Goal: Information Seeking & Learning: Learn about a topic

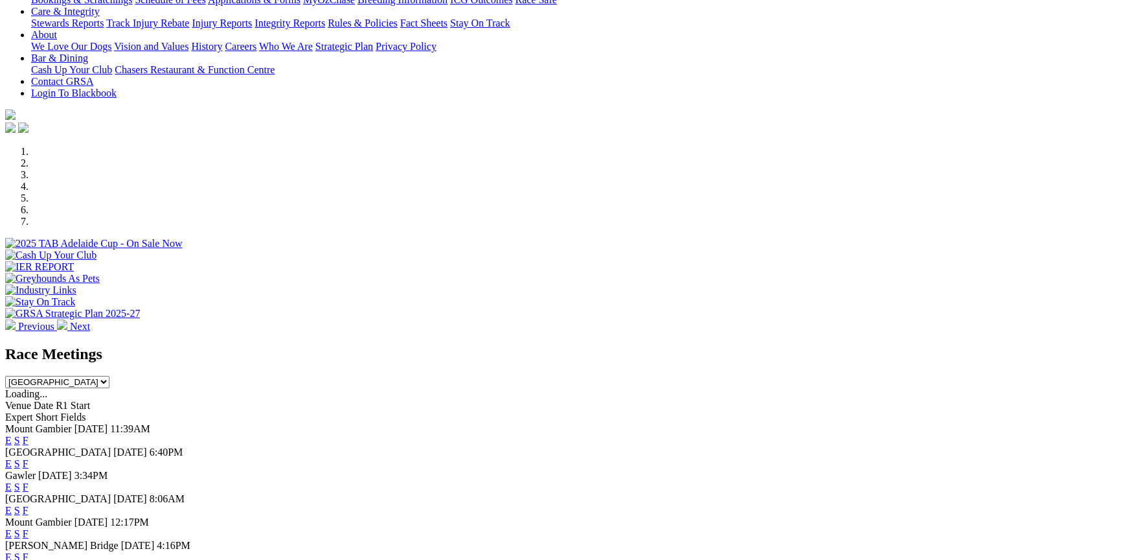
scroll to position [324, 0]
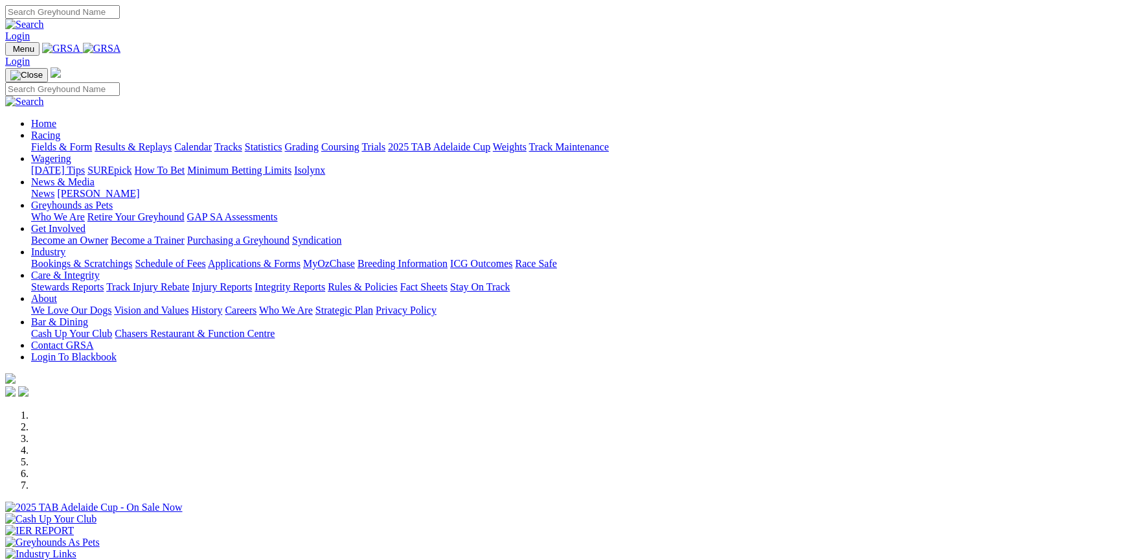
scroll to position [453, 0]
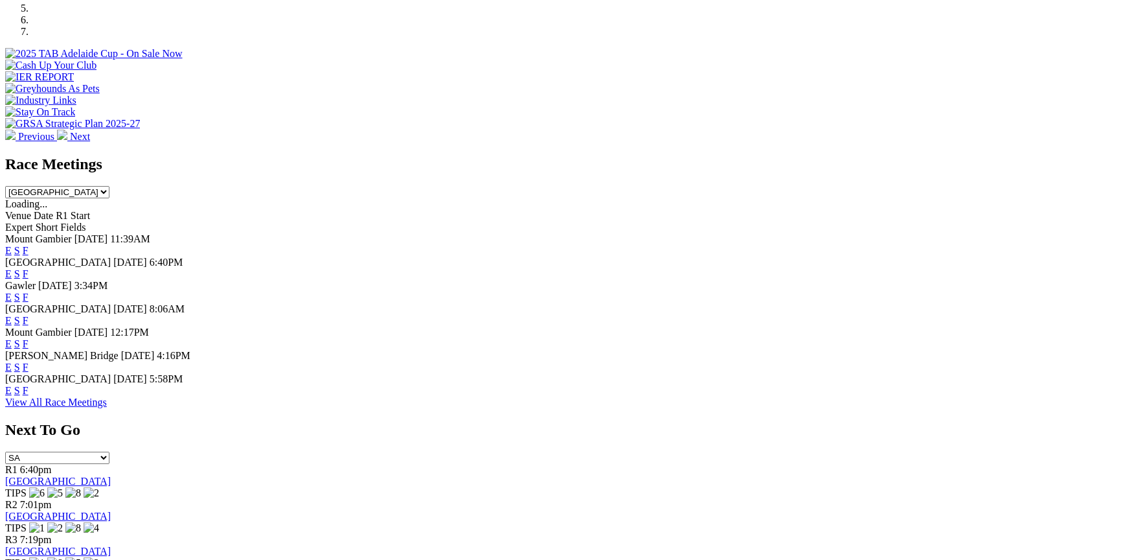
click at [29, 396] on link "F" at bounding box center [26, 390] width 6 height 11
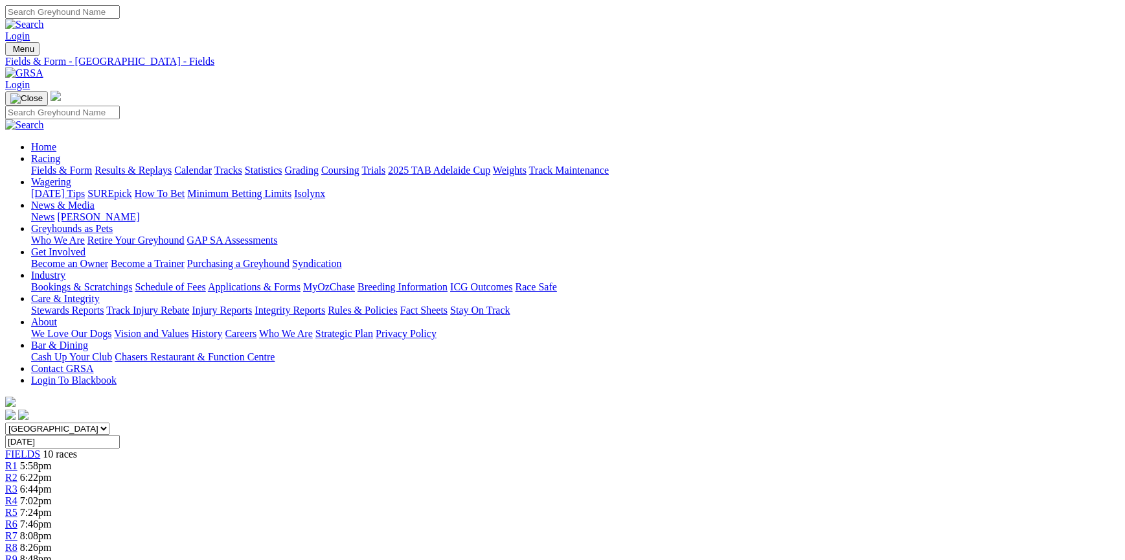
click at [92, 165] on link "Fields & Form" at bounding box center [61, 170] width 61 height 11
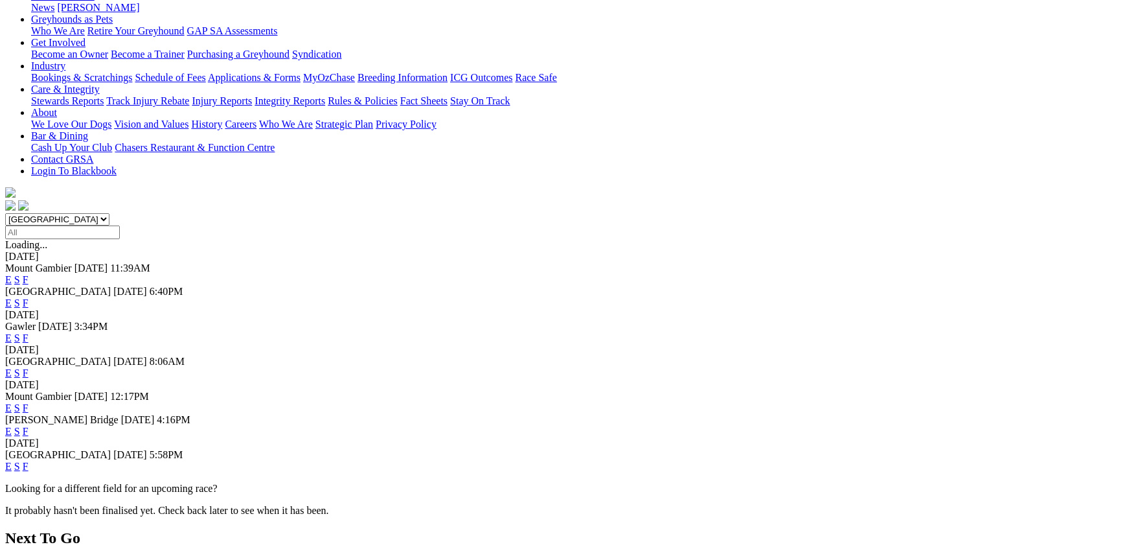
scroll to position [194, 0]
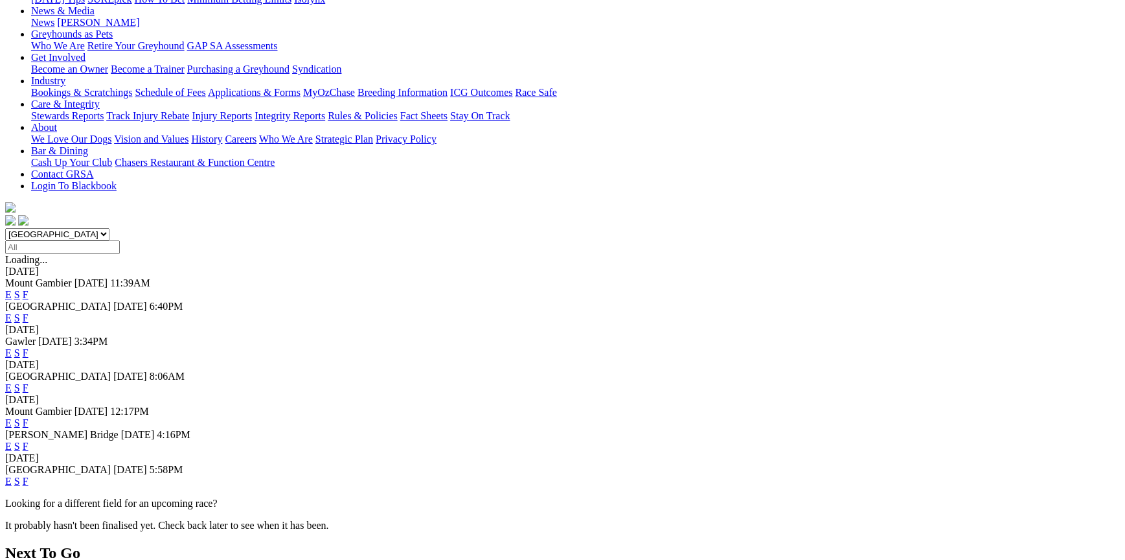
click at [29, 441] on link "F" at bounding box center [26, 446] width 6 height 11
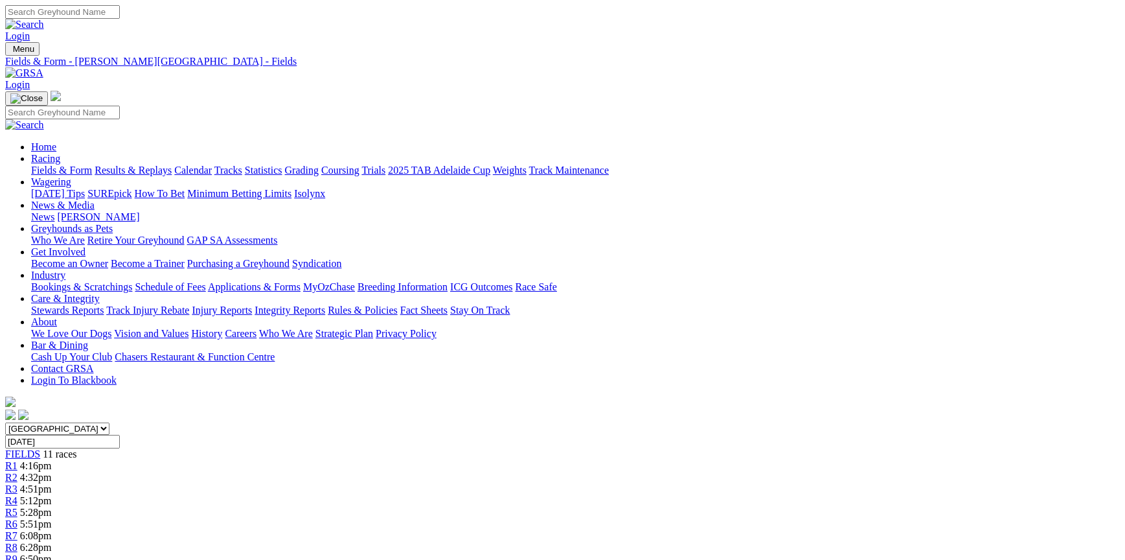
click at [92, 165] on link "Fields & Form" at bounding box center [61, 170] width 61 height 11
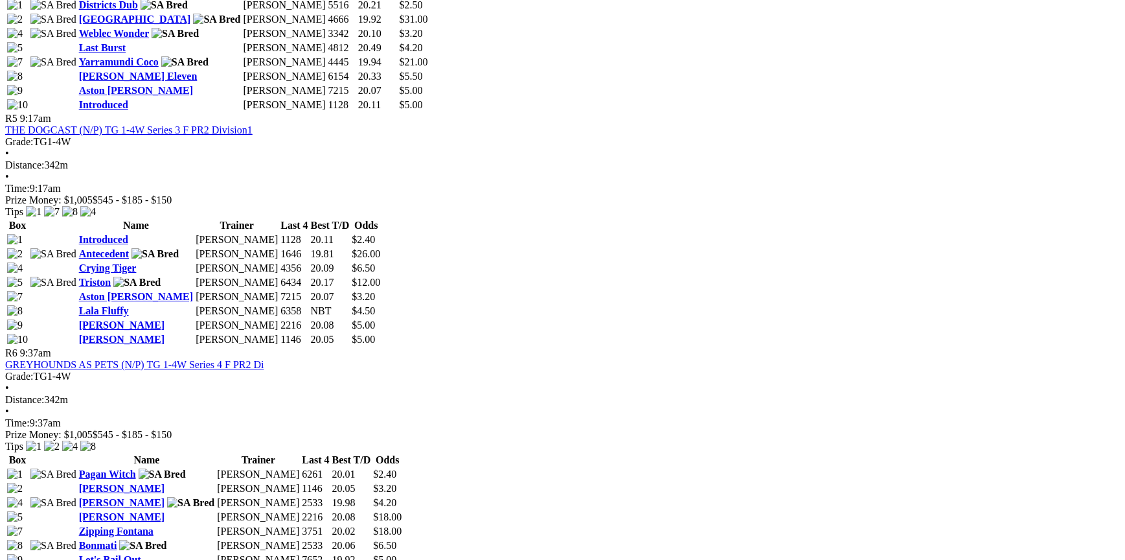
scroll to position [1490, 0]
